Goal: Task Accomplishment & Management: Manage account settings

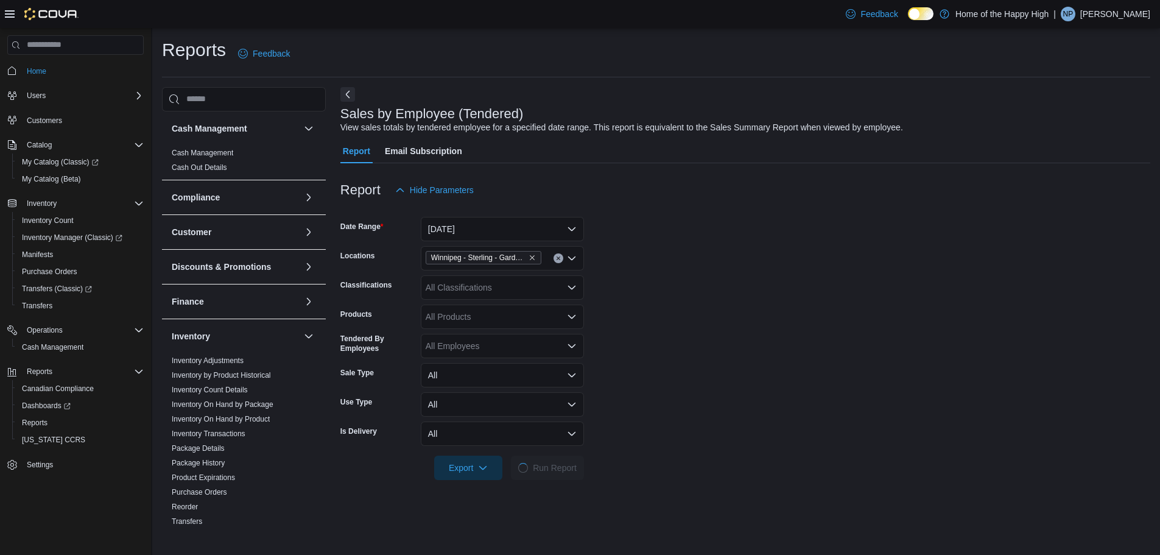
scroll to position [122, 0]
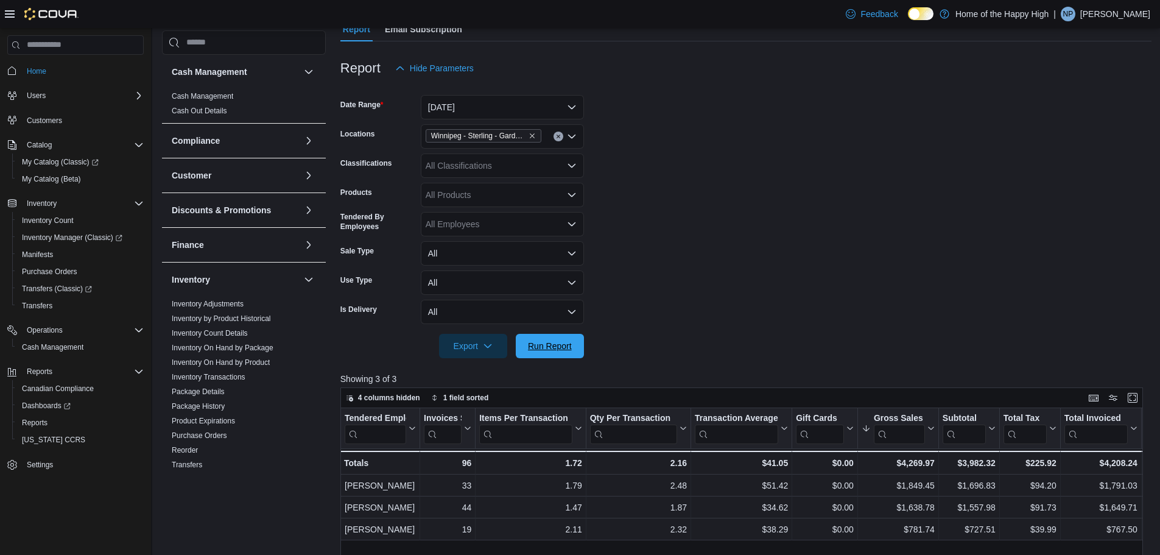
click at [558, 351] on span "Run Report" at bounding box center [550, 346] width 54 height 24
click at [546, 129] on input "Locations" at bounding box center [546, 136] width 1 height 15
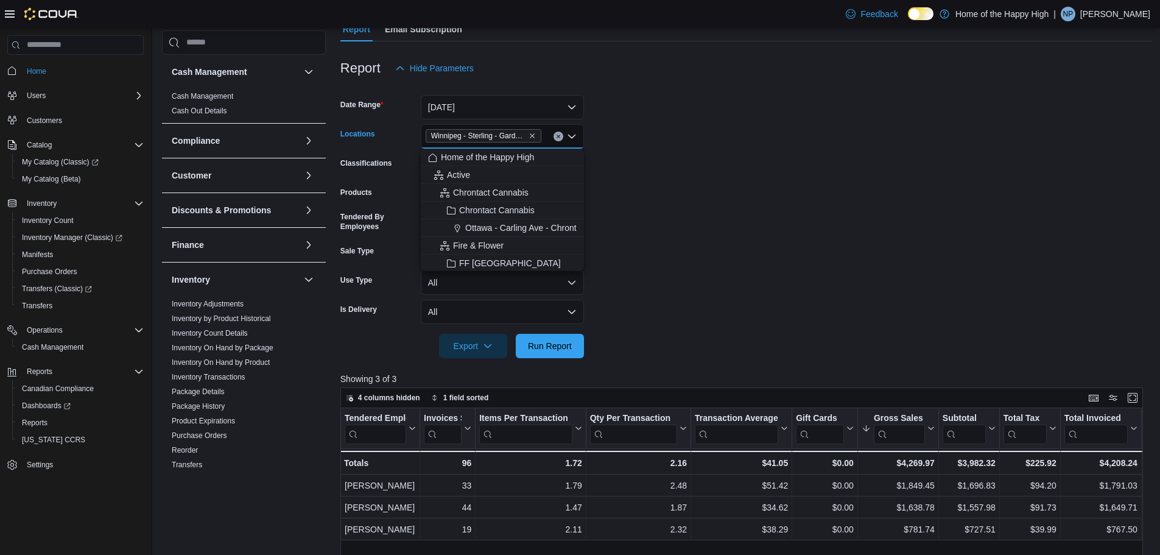
click at [630, 326] on div at bounding box center [745, 329] width 811 height 10
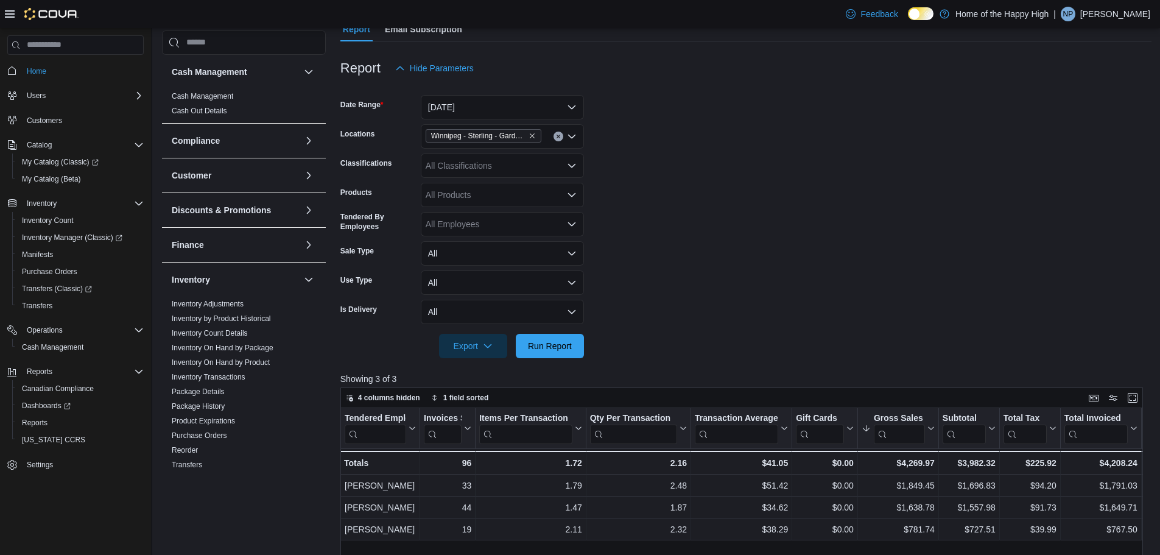
click at [586, 349] on form "Date Range [DATE] Locations [GEOGRAPHIC_DATA] - [GEOGRAPHIC_DATA] - Garden Vari…" at bounding box center [745, 219] width 811 height 278
click at [575, 349] on span "Run Report" at bounding box center [550, 345] width 54 height 24
click at [566, 343] on span "Run Report" at bounding box center [550, 345] width 44 height 12
click at [546, 138] on input "Locations" at bounding box center [546, 136] width 1 height 15
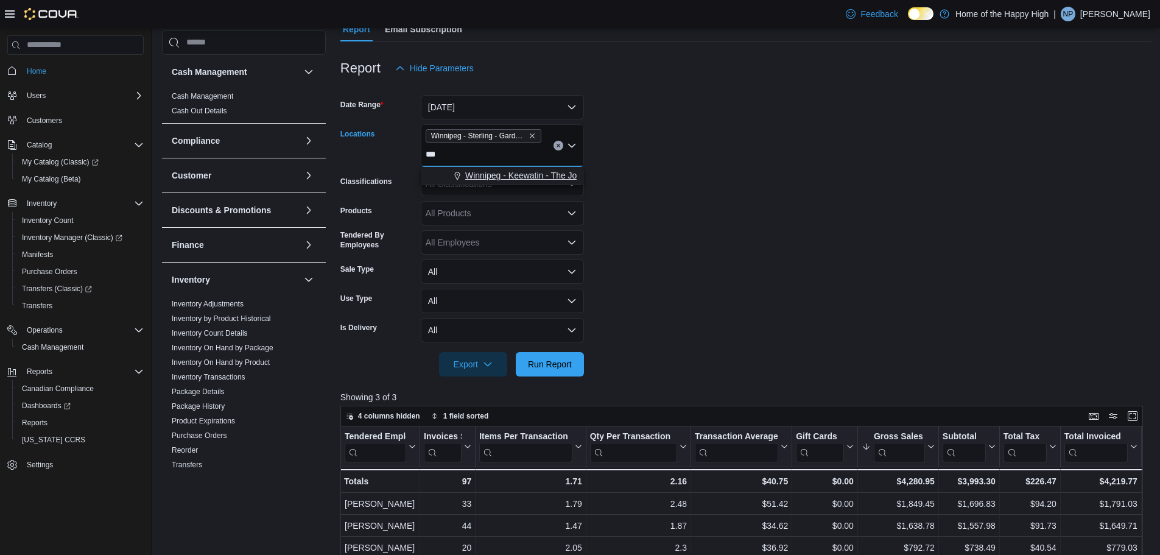
type input "***"
click at [546, 168] on button "Winnipeg - Keewatin - The Joint" at bounding box center [502, 176] width 163 height 18
click at [551, 361] on span "Run Report" at bounding box center [550, 363] width 44 height 12
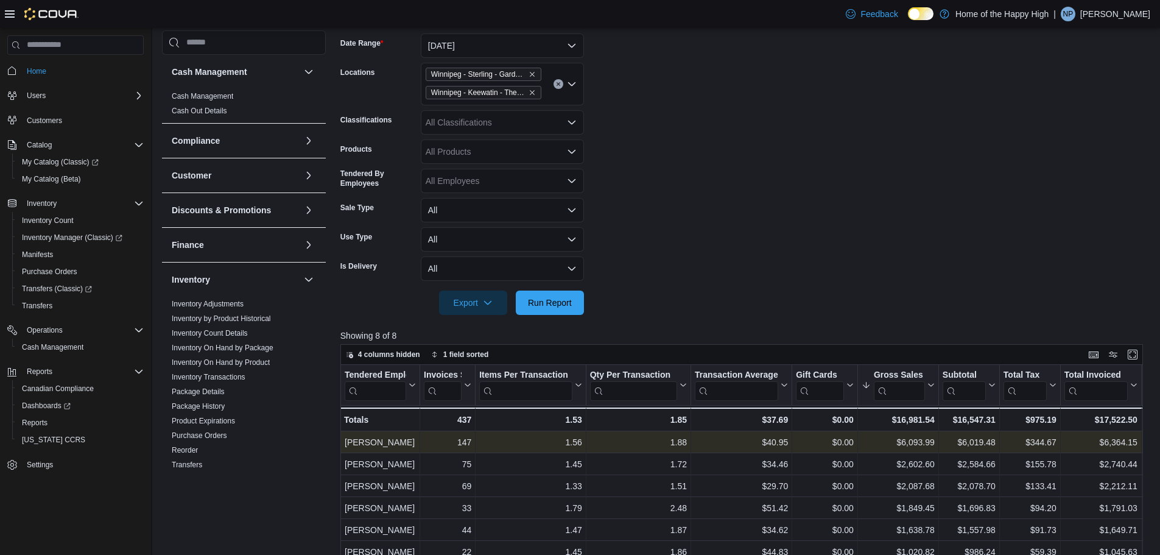
scroll to position [183, 0]
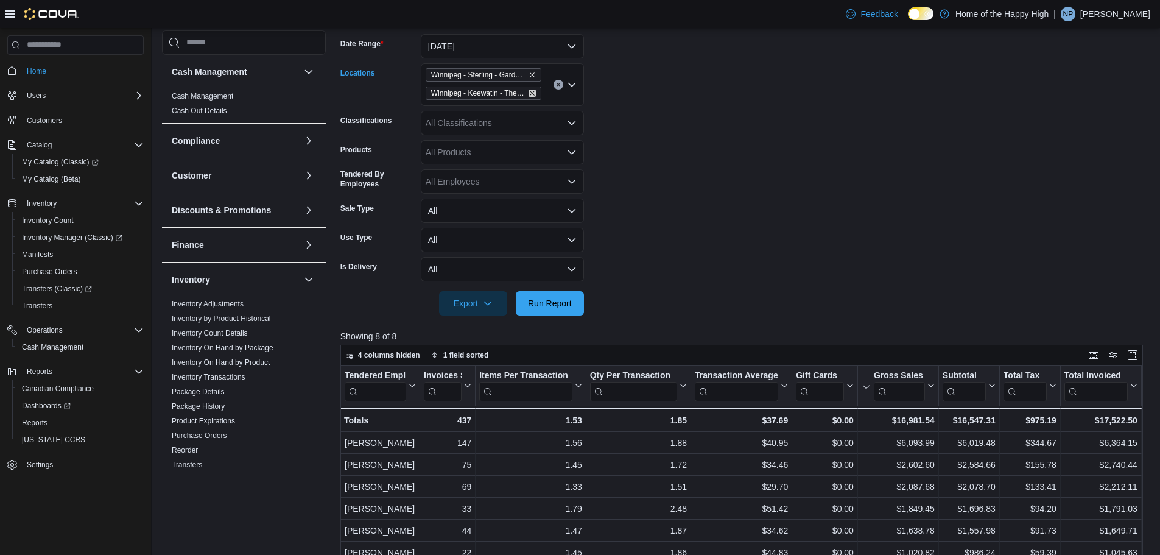
click at [533, 92] on icon "Remove Winnipeg - Keewatin - The Joint from selection in this group" at bounding box center [532, 93] width 5 height 5
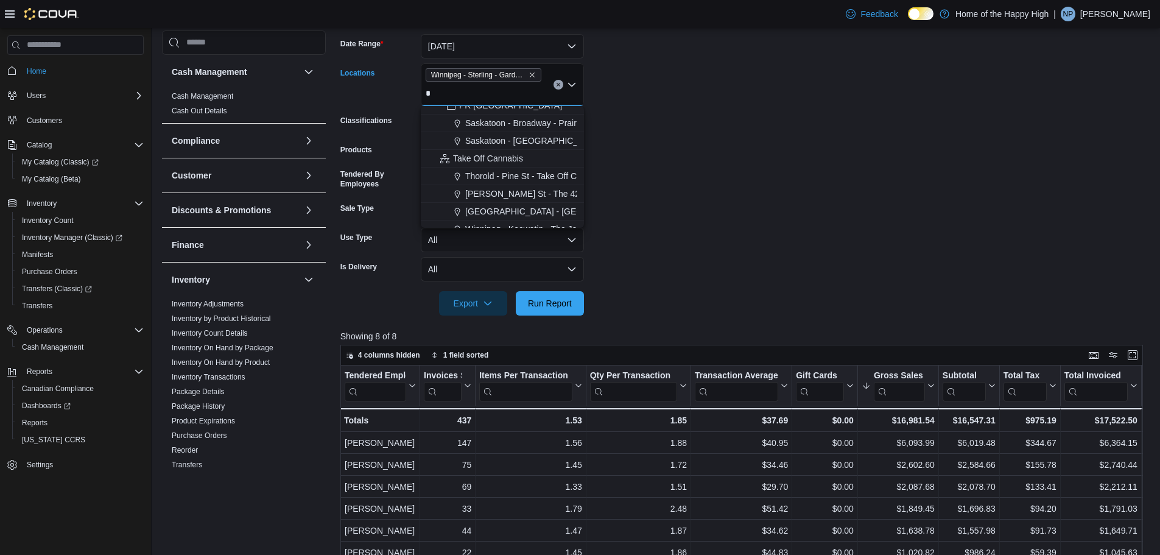
scroll to position [670, 0]
type input "*"
click at [540, 169] on span "Winnipeg - Keewatin - The Joint" at bounding box center [525, 169] width 121 height 12
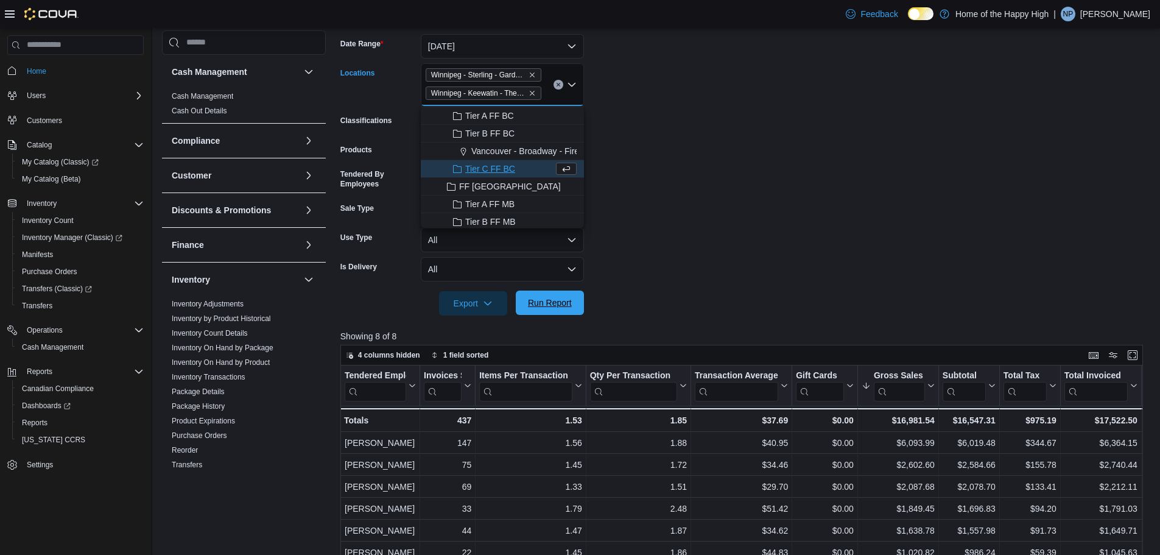
click at [554, 304] on span "Run Report" at bounding box center [550, 303] width 44 height 12
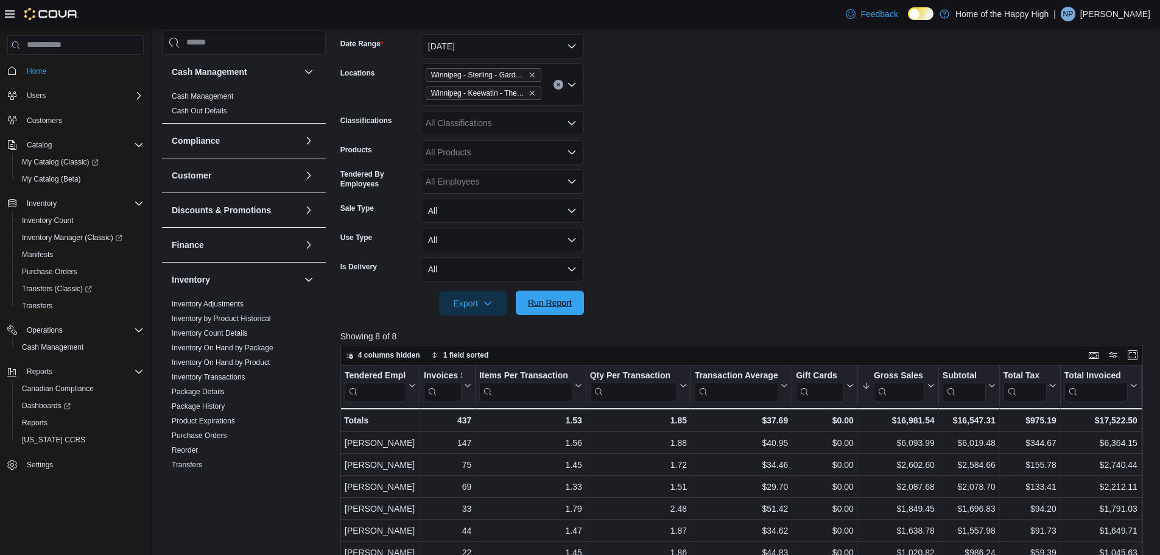
scroll to position [244, 0]
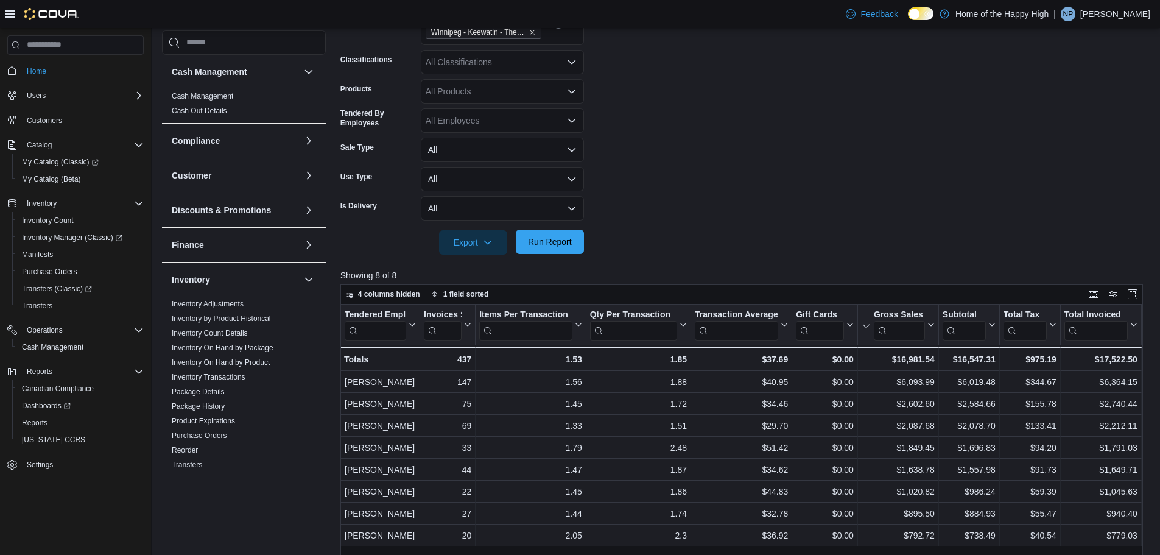
click at [560, 236] on span "Run Report" at bounding box center [550, 242] width 44 height 12
click at [557, 240] on span "Run Report" at bounding box center [550, 242] width 44 height 12
click at [557, 225] on div at bounding box center [745, 225] width 811 height 10
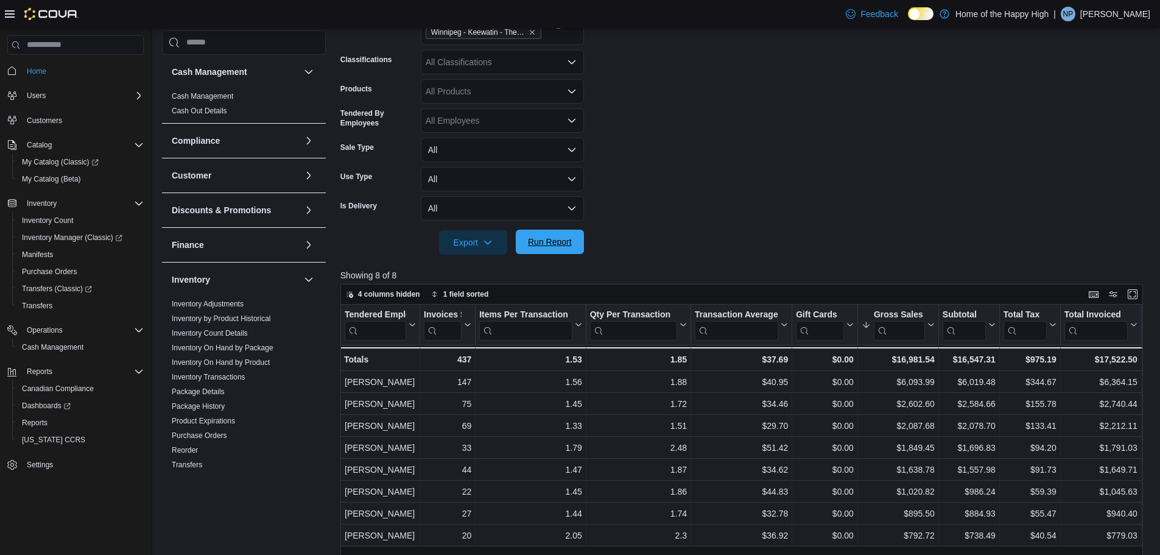
click at [553, 236] on span "Run Report" at bounding box center [550, 242] width 54 height 24
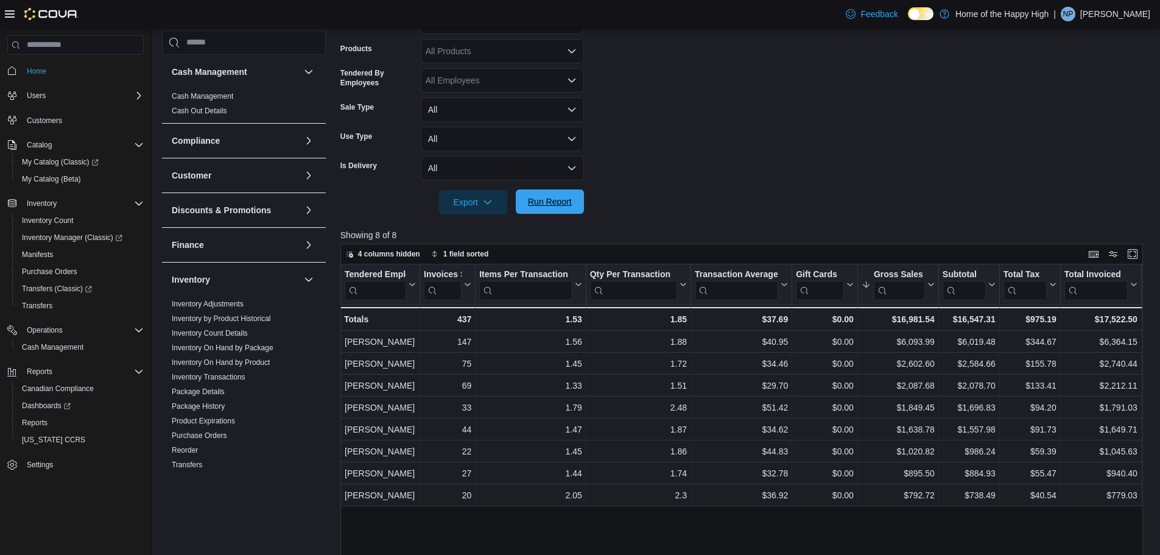
scroll to position [305, 0]
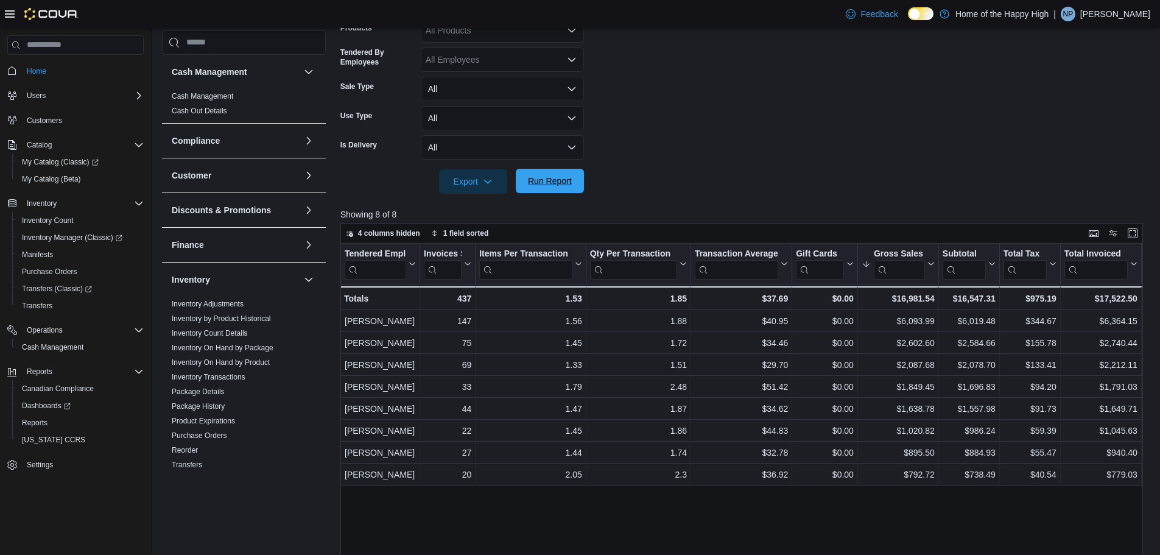
click at [558, 183] on span "Run Report" at bounding box center [550, 181] width 44 height 12
click at [553, 177] on span "Run Report" at bounding box center [550, 181] width 44 height 12
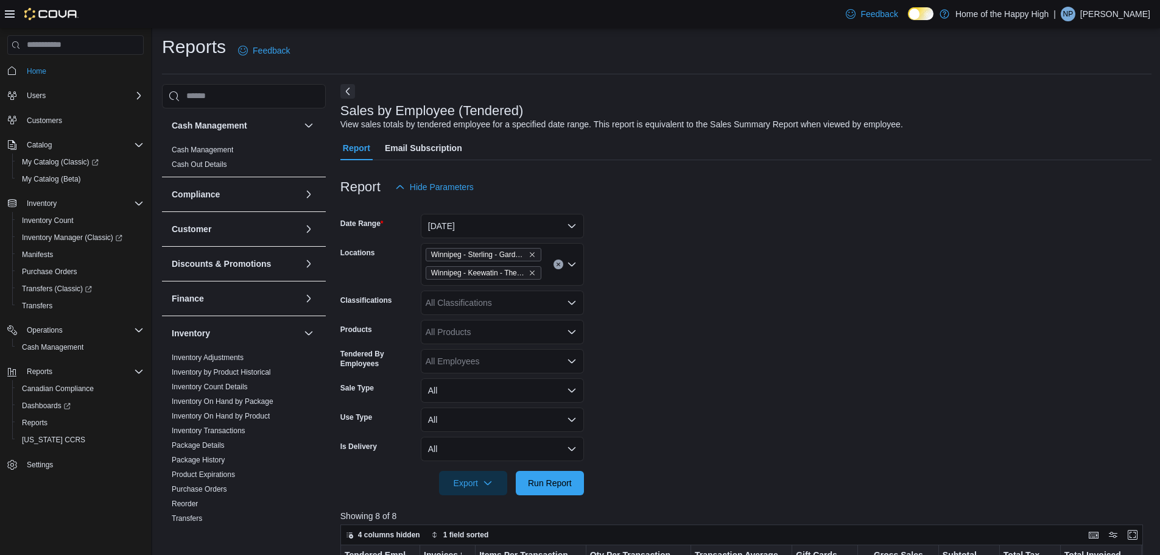
scroll to position [0, 0]
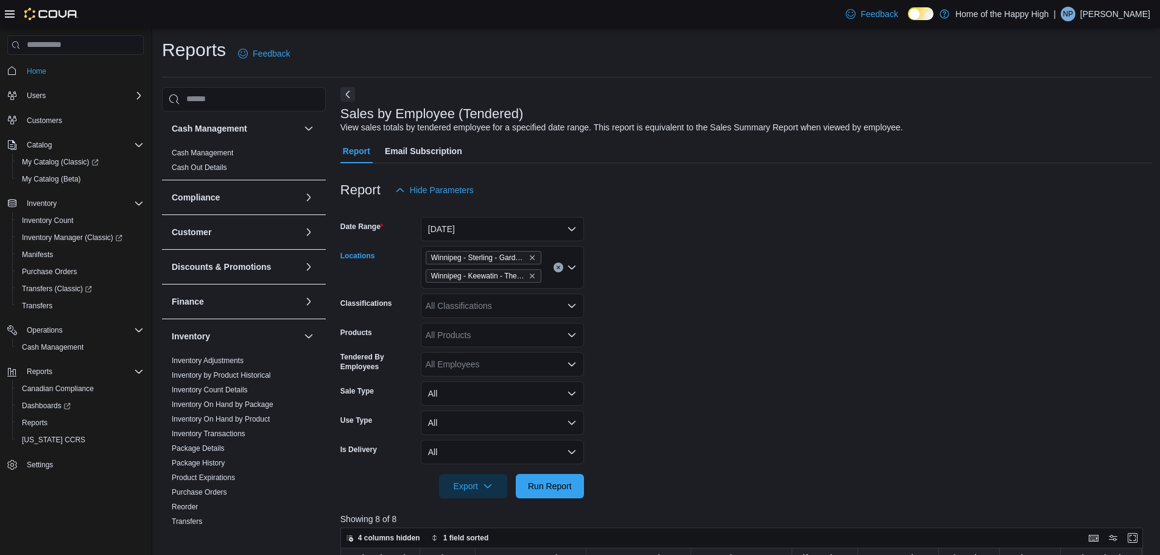
drag, startPoint x: 535, startPoint y: 268, endPoint x: 535, endPoint y: 276, distance: 7.9
click at [535, 276] on div "[GEOGRAPHIC_DATA] - [GEOGRAPHIC_DATA] - Garden Variety [GEOGRAPHIC_DATA] - [GEO…" at bounding box center [502, 267] width 163 height 43
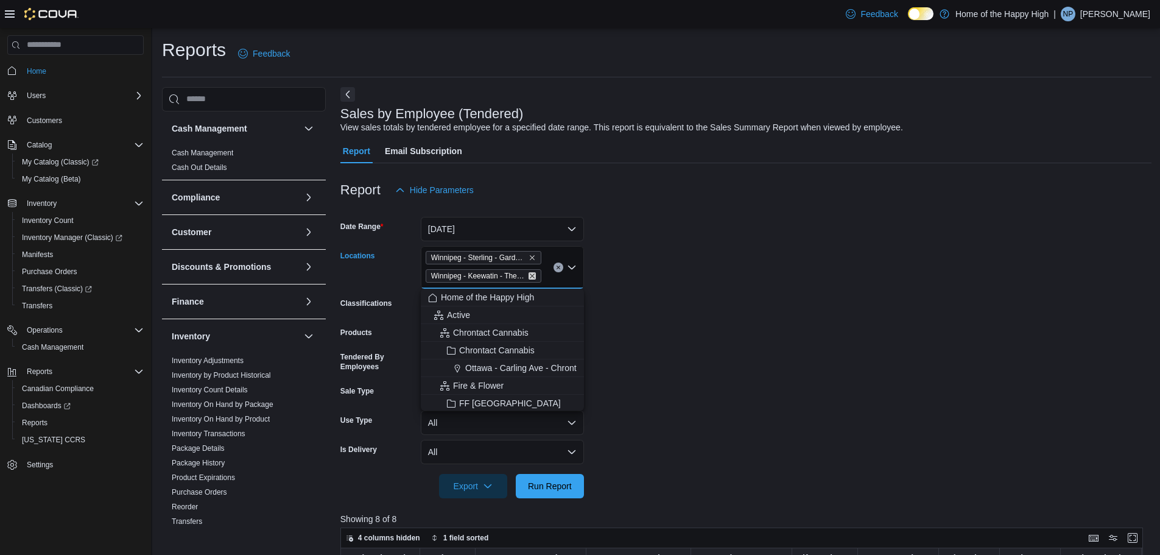
click at [535, 276] on icon "Remove Winnipeg - Keewatin - The Joint from selection in this group" at bounding box center [532, 275] width 7 height 7
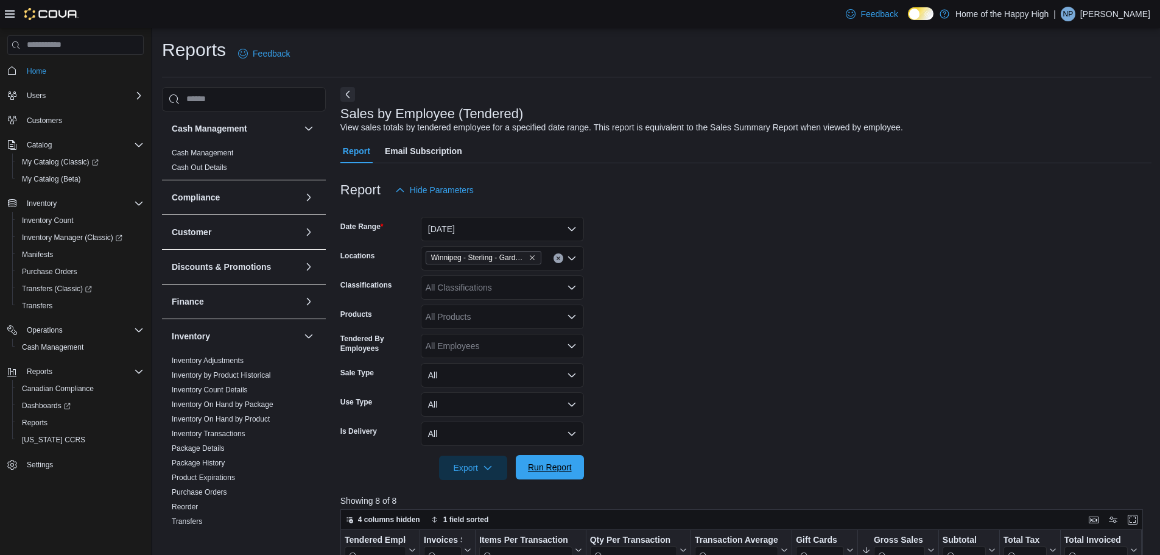
click at [550, 469] on span "Run Report" at bounding box center [550, 467] width 44 height 12
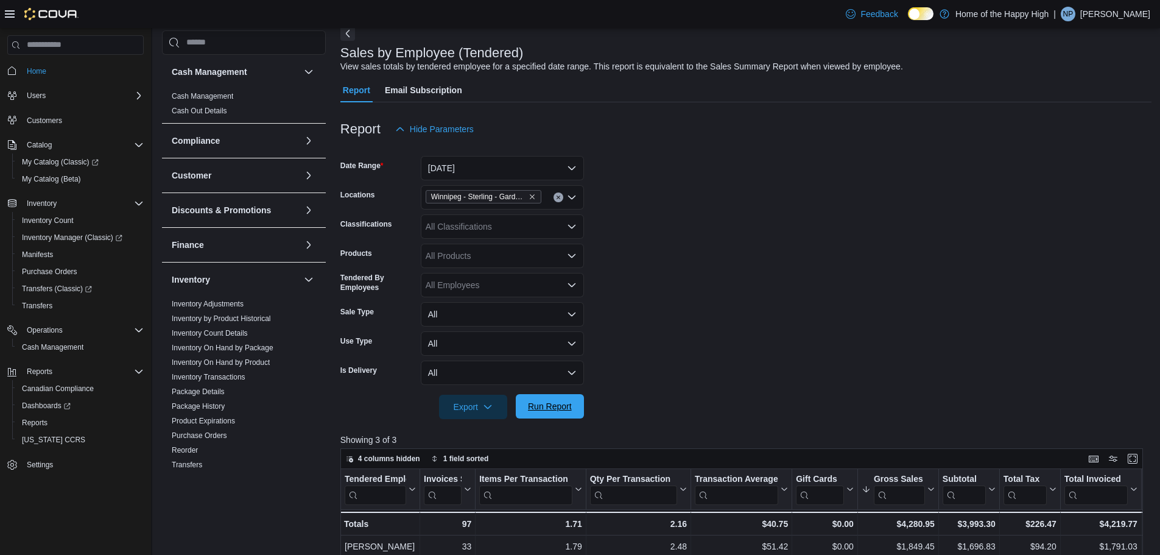
scroll to position [122, 0]
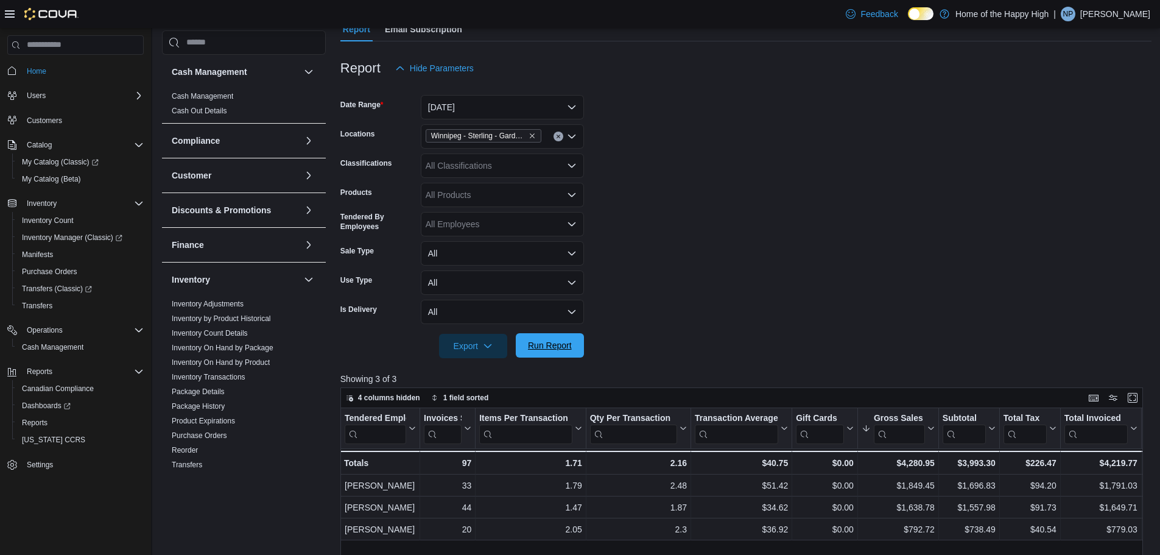
click at [572, 349] on span "Run Report" at bounding box center [550, 345] width 54 height 24
click at [48, 346] on span "Cash Management" at bounding box center [53, 347] width 62 height 10
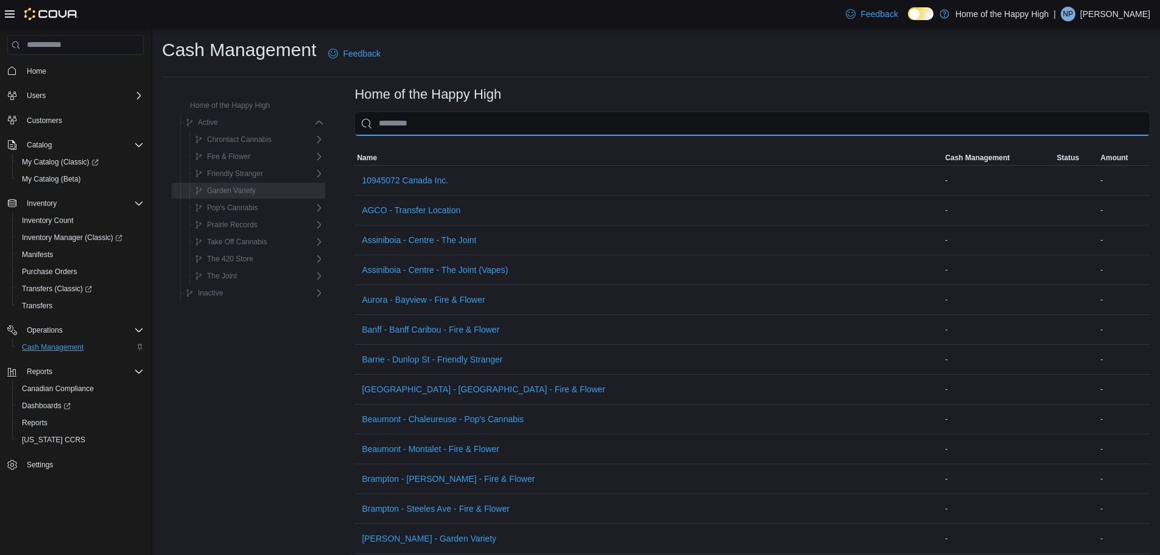
click at [490, 118] on input "This is a search bar. As you type, the results lower in the page will automatic…" at bounding box center [752, 123] width 796 height 24
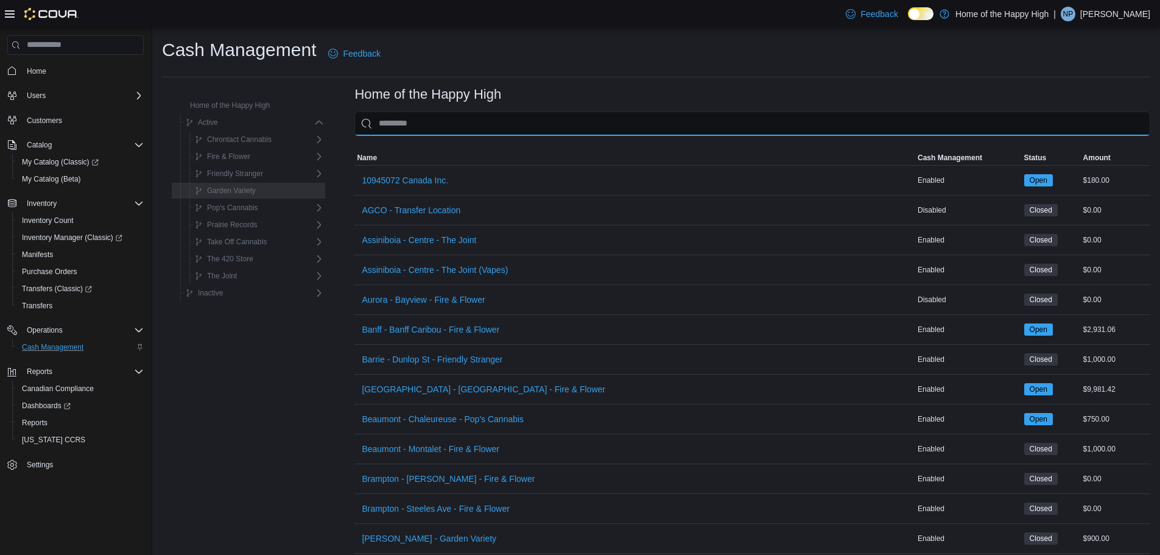
click at [496, 133] on input "This is a search bar. As you type, the results lower in the page will automatic…" at bounding box center [752, 123] width 796 height 24
type input "*"
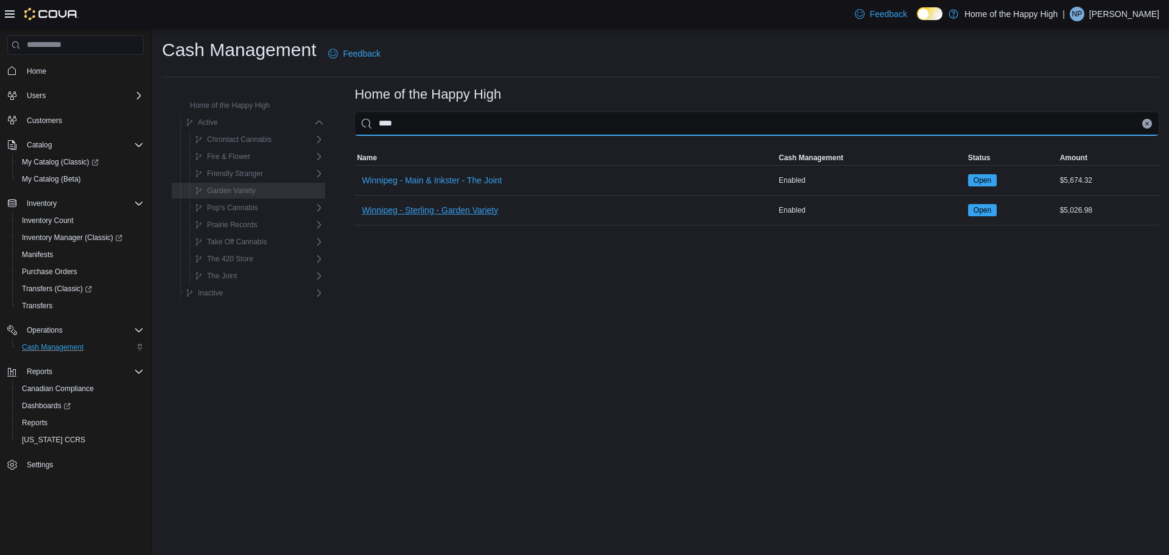
type input "****"
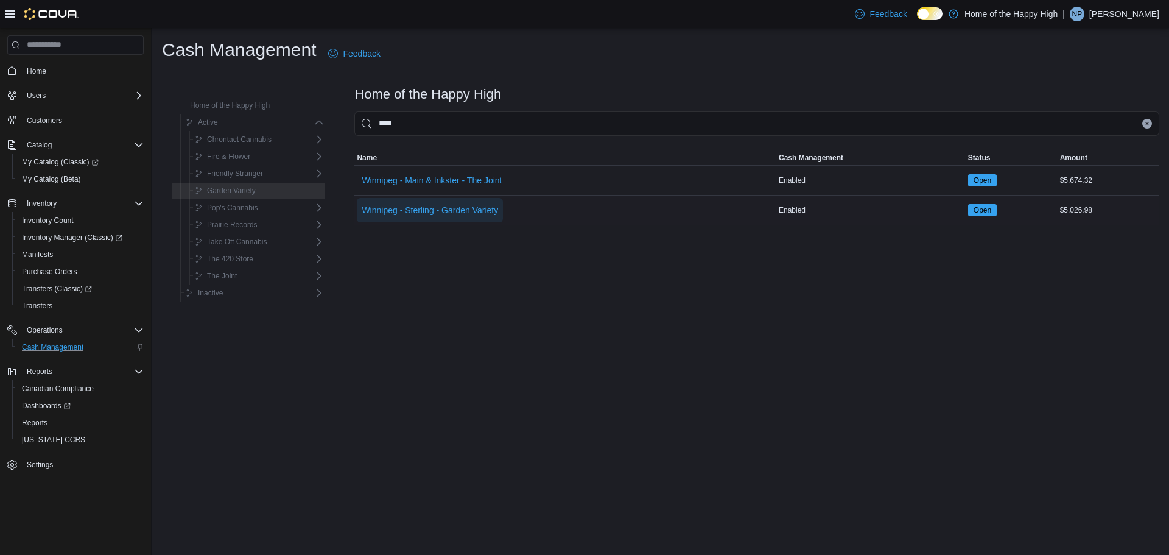
click at [417, 202] on span "Winnipeg - Sterling - Garden Variety" at bounding box center [430, 210] width 136 height 24
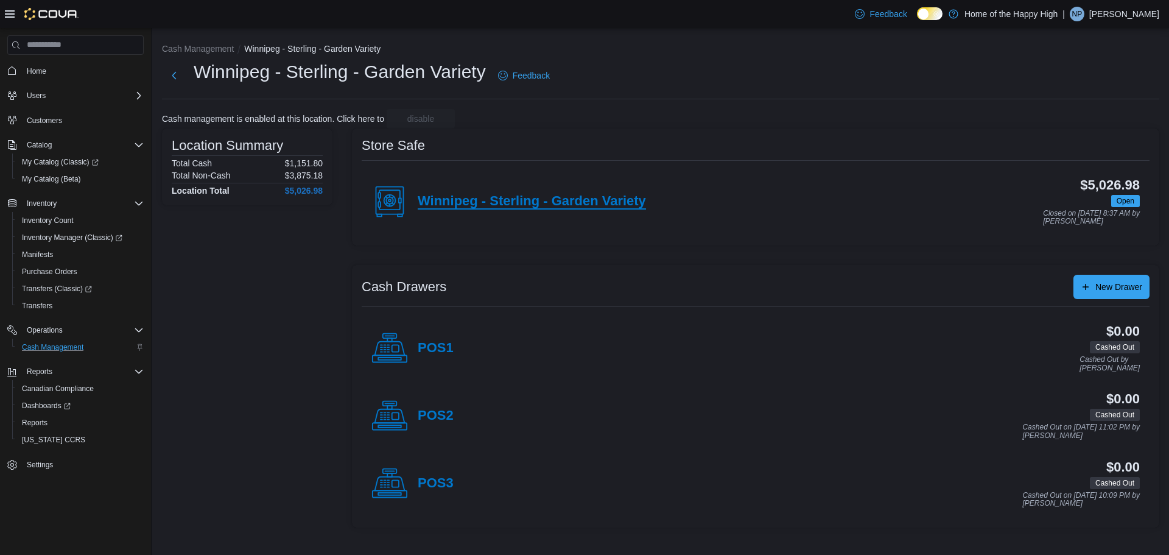
click at [563, 205] on h4 "Winnipeg - Sterling - Garden Variety" at bounding box center [532, 202] width 228 height 16
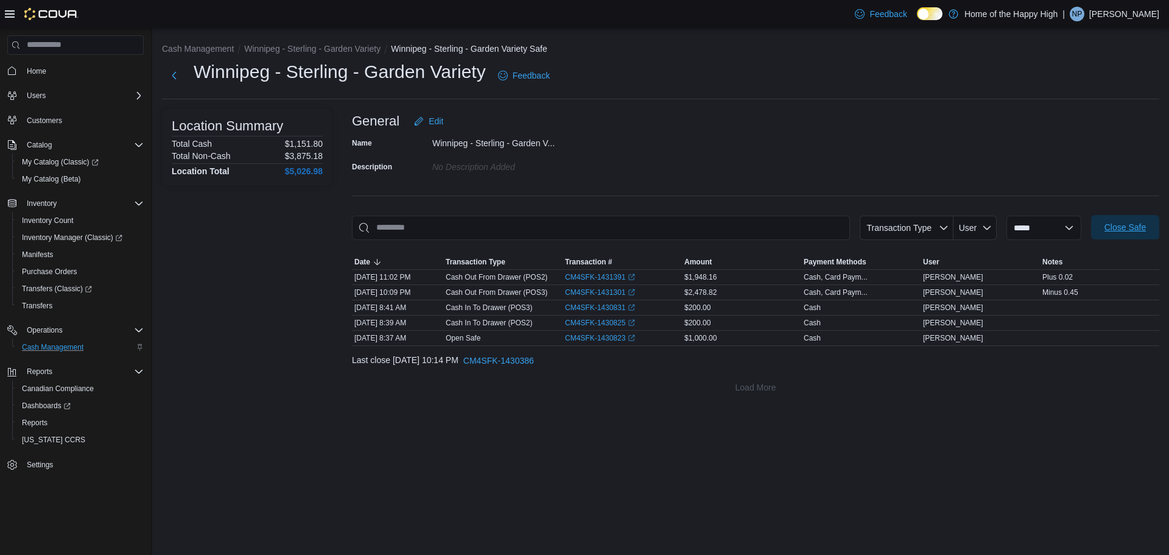
click at [1100, 217] on span "Close Safe" at bounding box center [1126, 227] width 54 height 24
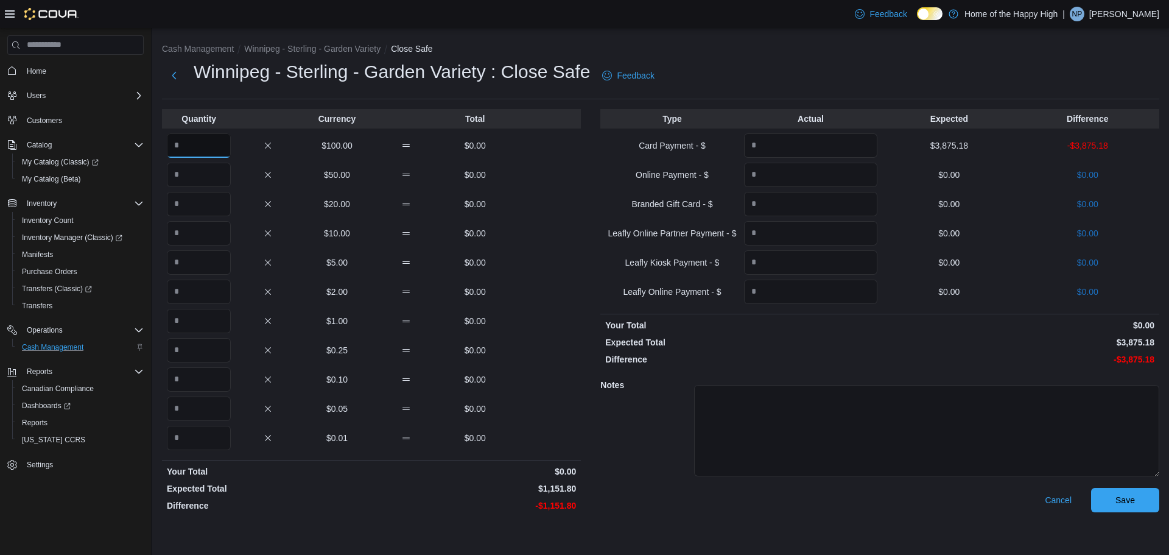
click at [224, 143] on input "Quantity" at bounding box center [199, 145] width 64 height 24
type input "**"
click at [218, 197] on input "Quantity" at bounding box center [199, 204] width 64 height 24
type input "*"
click at [211, 230] on input "Quantity" at bounding box center [199, 233] width 64 height 24
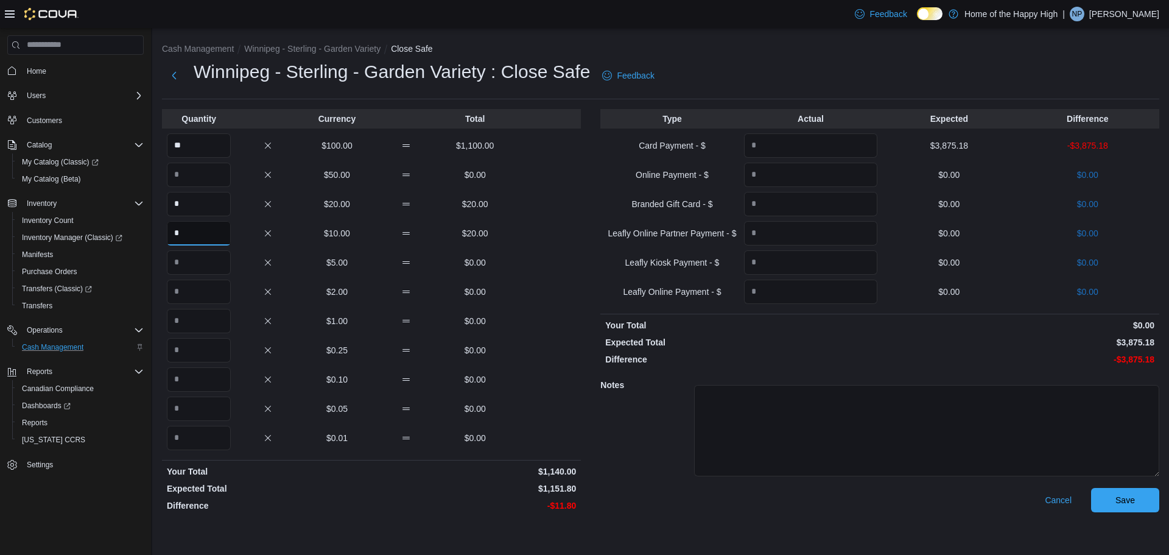
type input "*"
click at [217, 262] on input "Quantity" at bounding box center [199, 262] width 64 height 24
type input "*"
drag, startPoint x: 222, startPoint y: 288, endPoint x: 223, endPoint y: 306, distance: 17.7
click at [222, 292] on input "Quantity" at bounding box center [199, 292] width 64 height 24
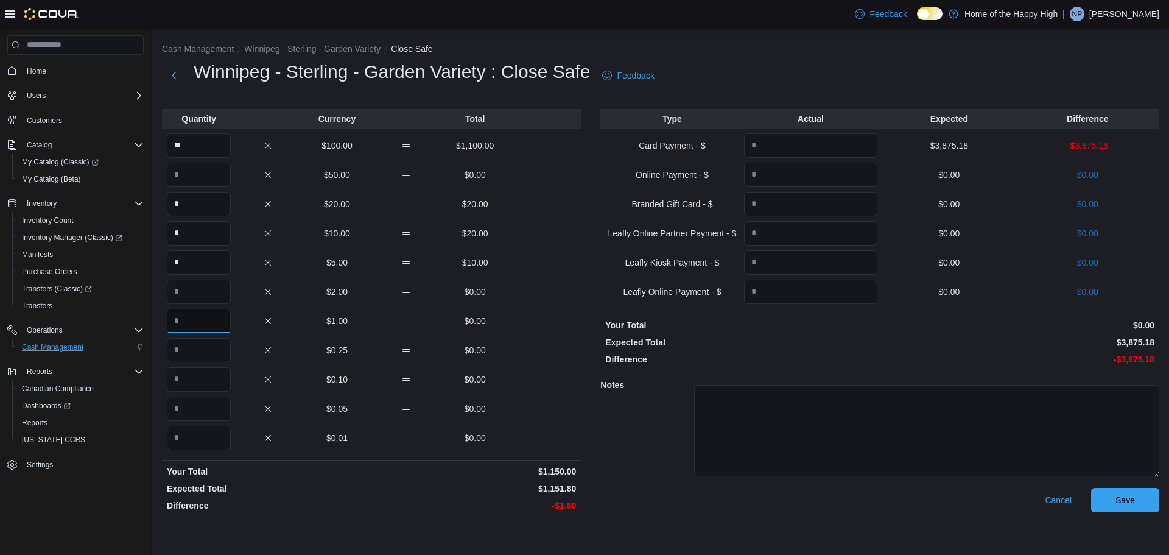
click at [229, 314] on input "Quantity" at bounding box center [199, 321] width 64 height 24
type input "*"
click at [216, 346] on input "Quantity" at bounding box center [199, 350] width 64 height 24
type input "*"
click at [210, 404] on input "Quantity" at bounding box center [199, 408] width 64 height 24
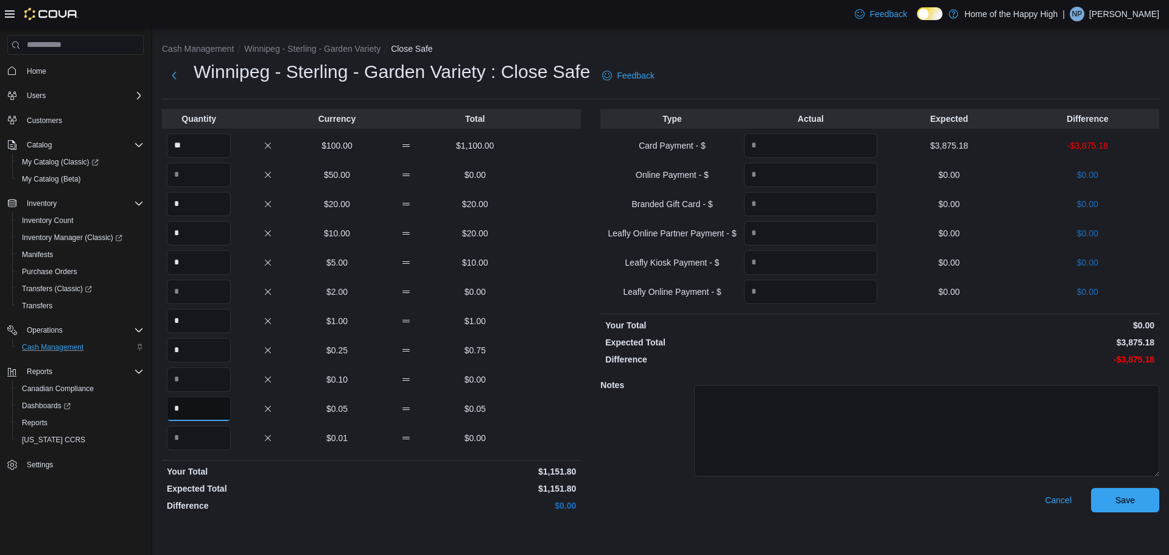
type input "*"
click at [840, 138] on input "Quantity" at bounding box center [810, 145] width 133 height 24
type input "*******"
click at [1152, 495] on button "Save" at bounding box center [1125, 500] width 68 height 24
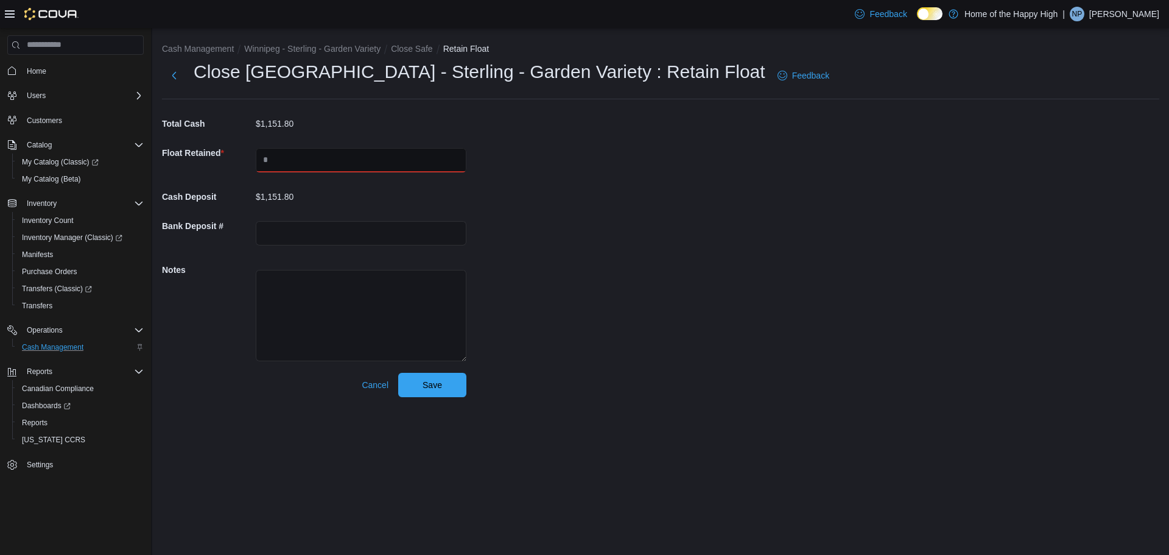
click at [373, 166] on input "text" at bounding box center [361, 160] width 211 height 24
type input "****"
click at [371, 228] on input "text" at bounding box center [361, 233] width 211 height 24
type input "******"
click at [440, 382] on span "Save" at bounding box center [432, 384] width 19 height 12
